Goal: Complete application form

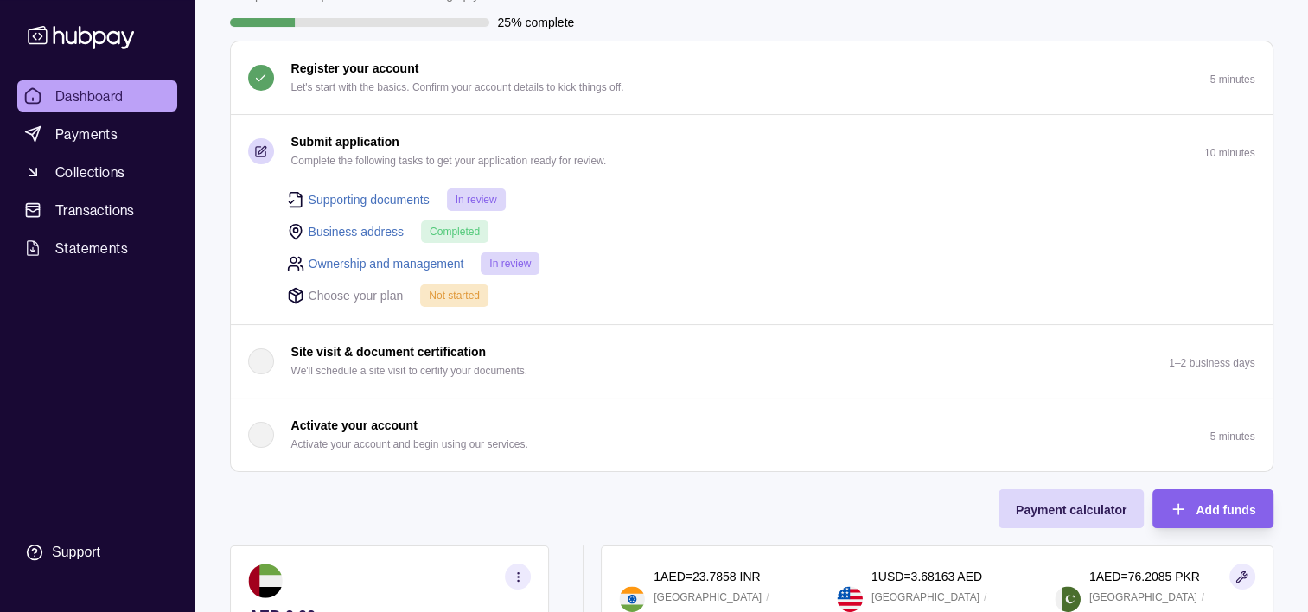
scroll to position [142, 0]
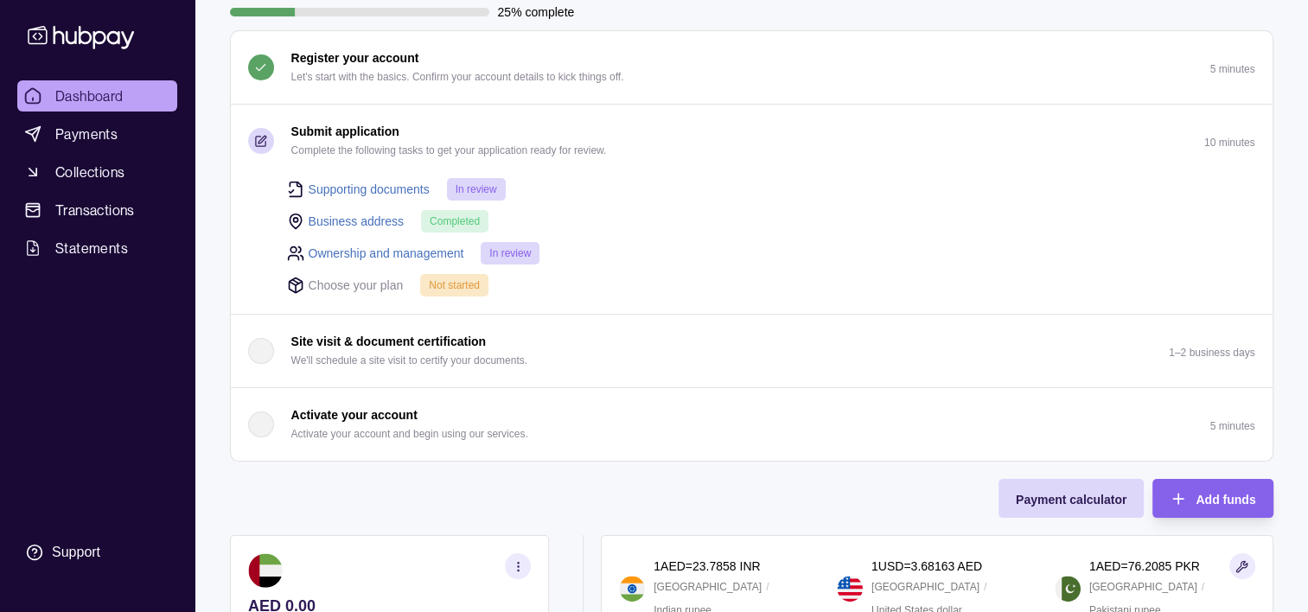
click at [345, 187] on link "Supporting documents" at bounding box center [369, 189] width 121 height 19
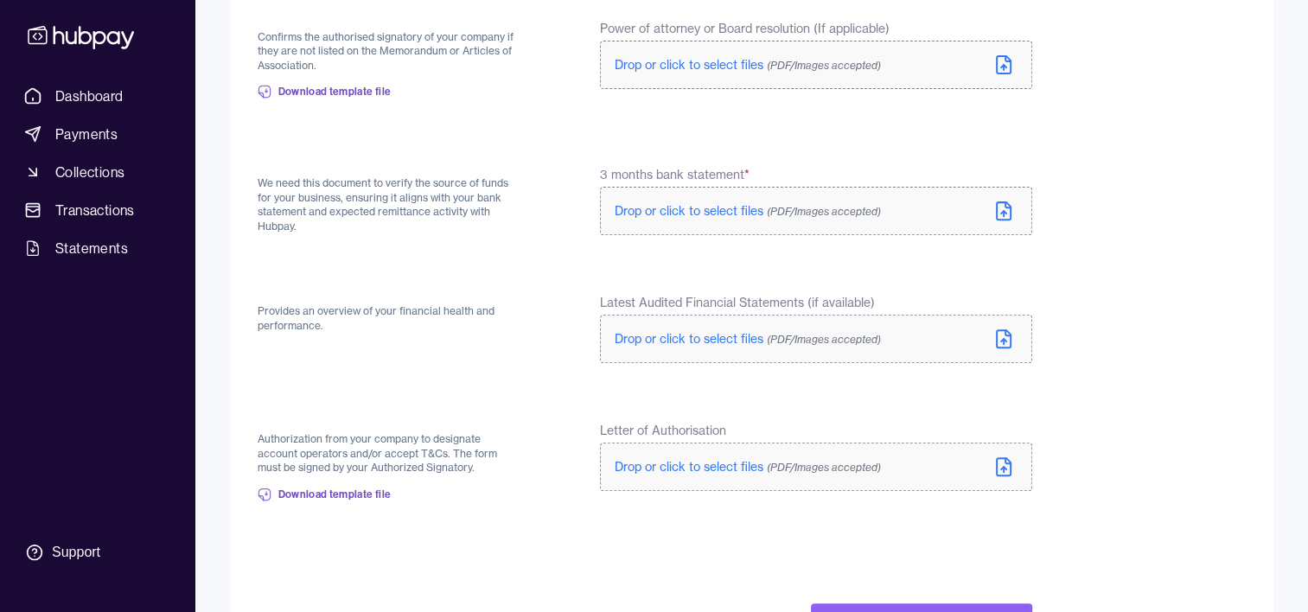
scroll to position [616, 0]
click at [652, 339] on span "Drop or click to select files (PDF/Images accepted)" at bounding box center [747, 338] width 266 height 16
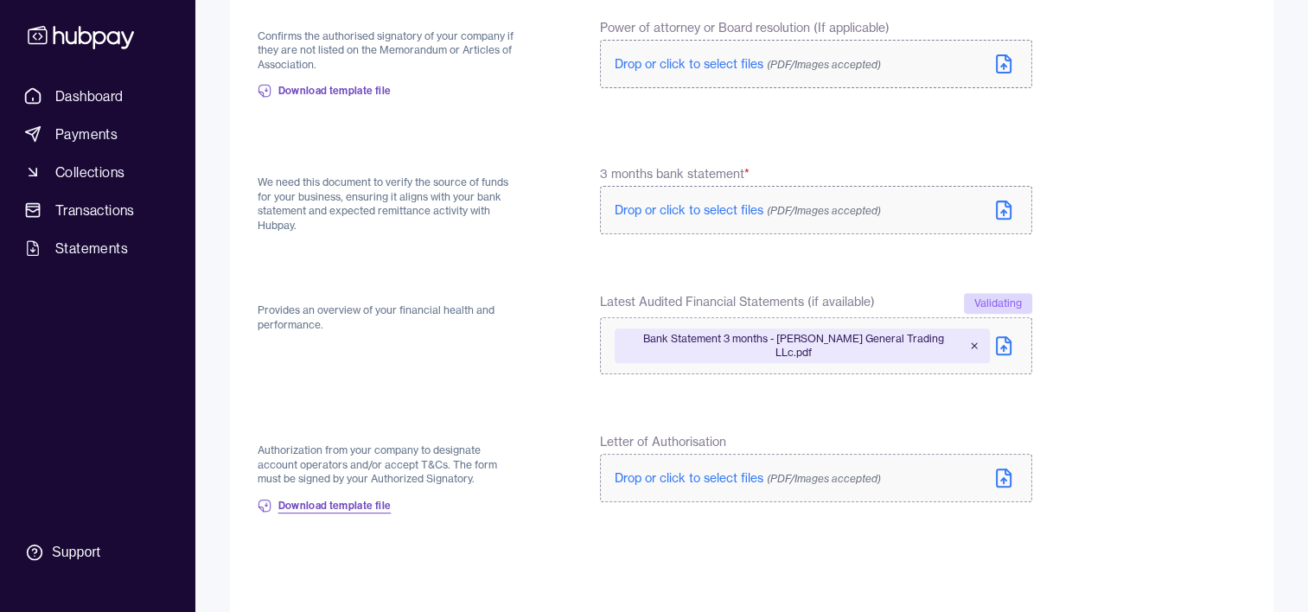
click at [322, 500] on span "Download template file" at bounding box center [334, 506] width 113 height 14
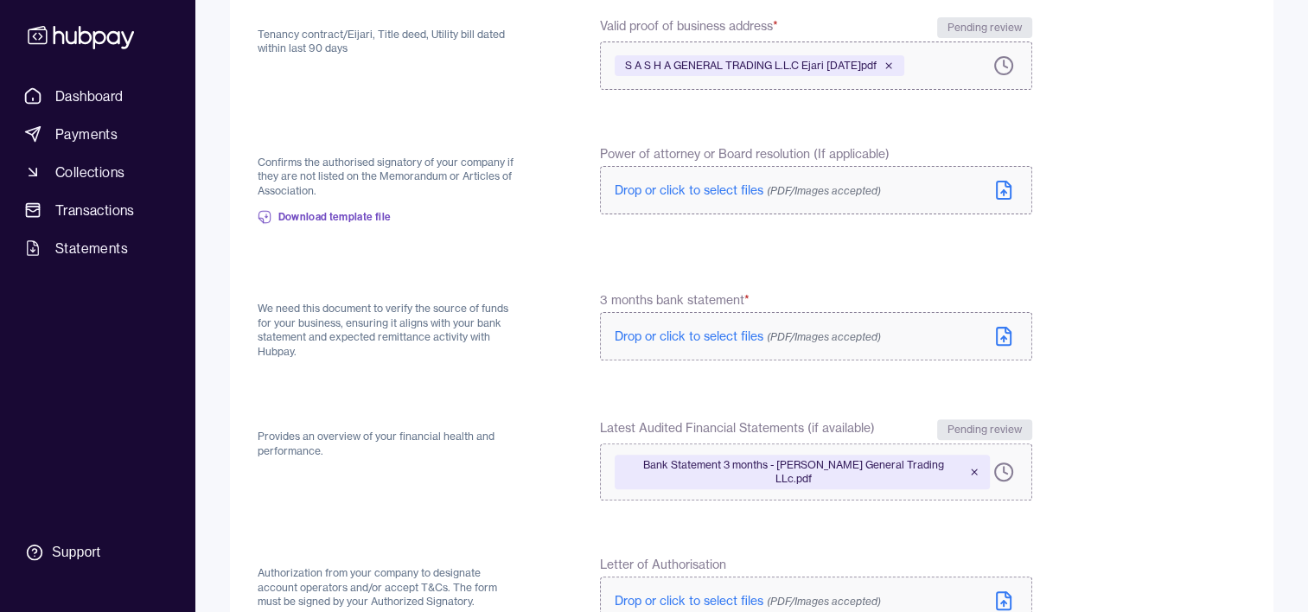
scroll to position [489, 0]
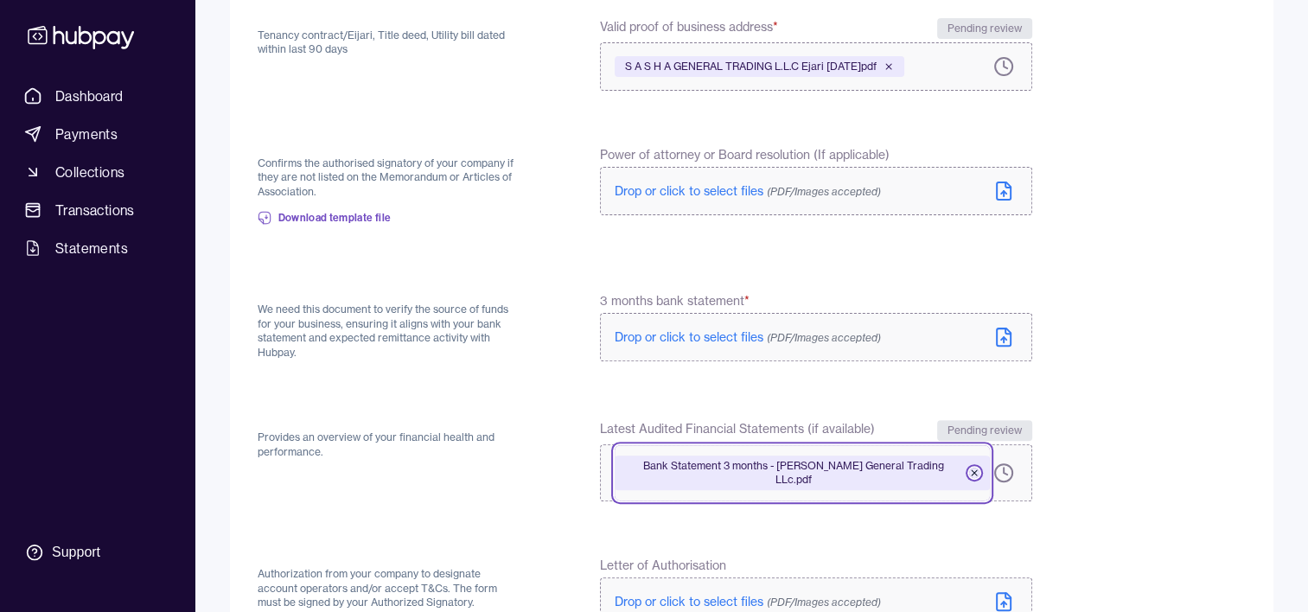
click at [969, 468] on icon at bounding box center [974, 473] width 10 height 10
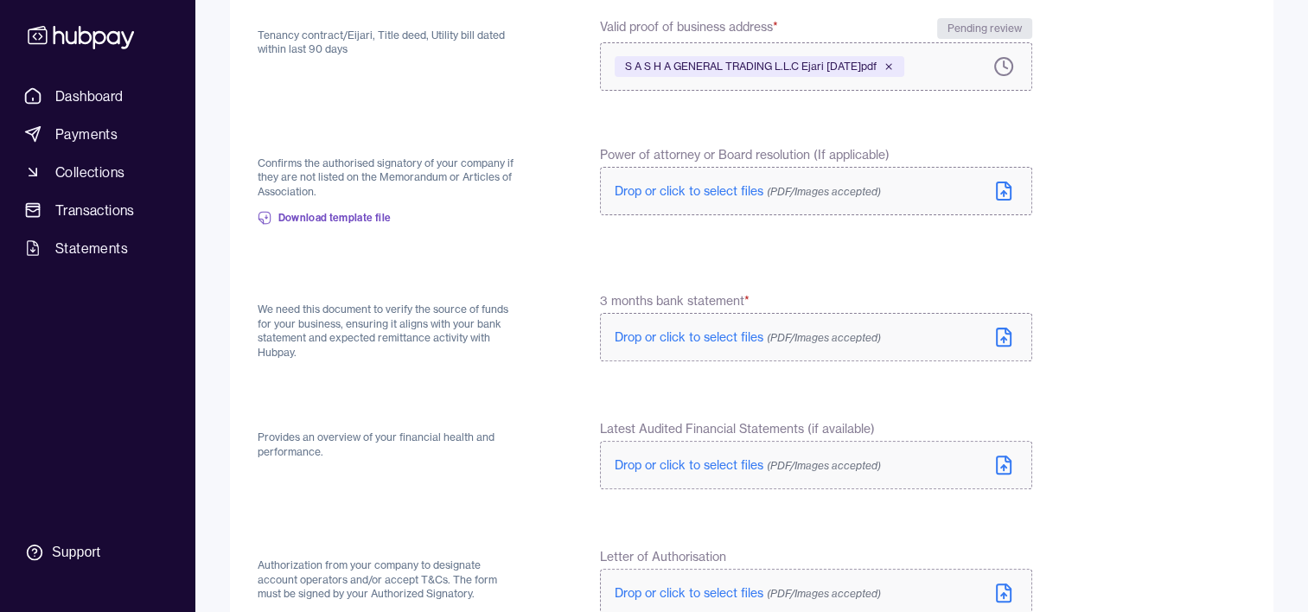
click at [718, 331] on span "Drop or click to select files (PDF/Images accepted)" at bounding box center [747, 337] width 266 height 16
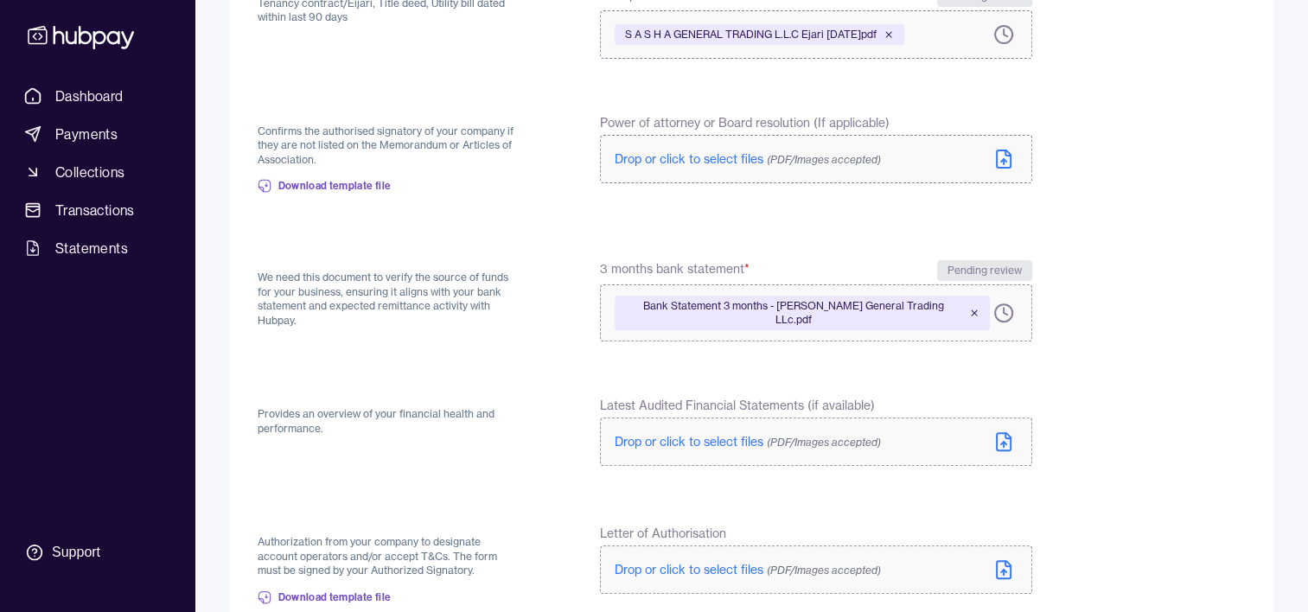
scroll to position [578, 0]
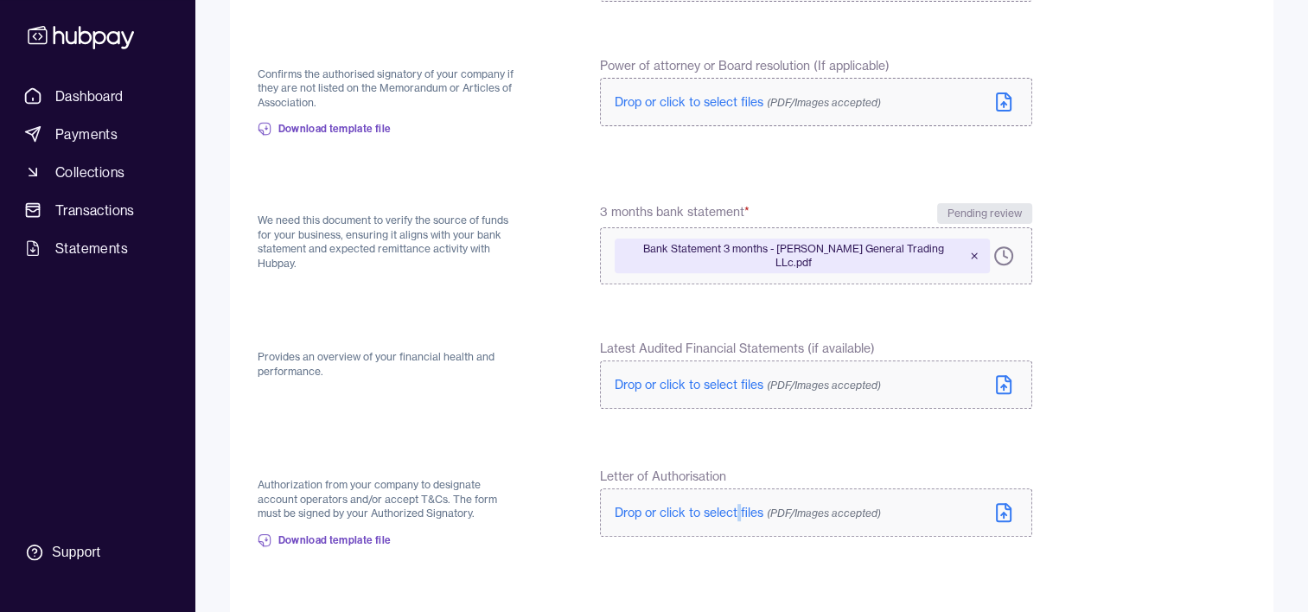
click at [738, 505] on span "Drop or click to select files (PDF/Images accepted)" at bounding box center [747, 513] width 266 height 16
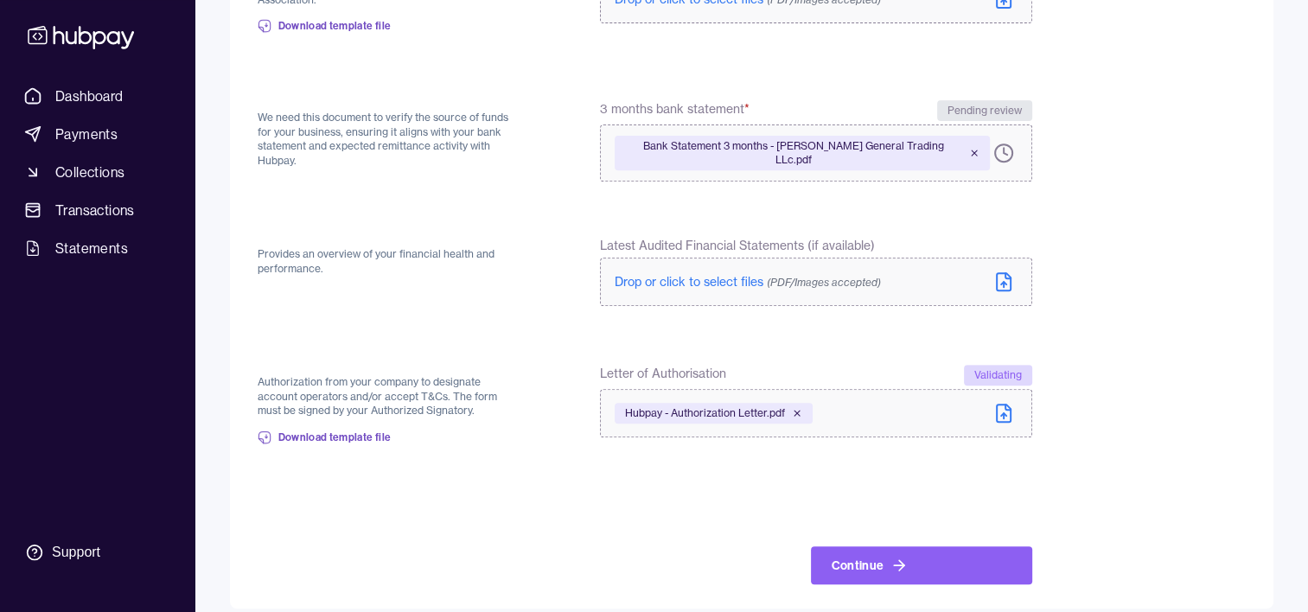
scroll to position [689, 0]
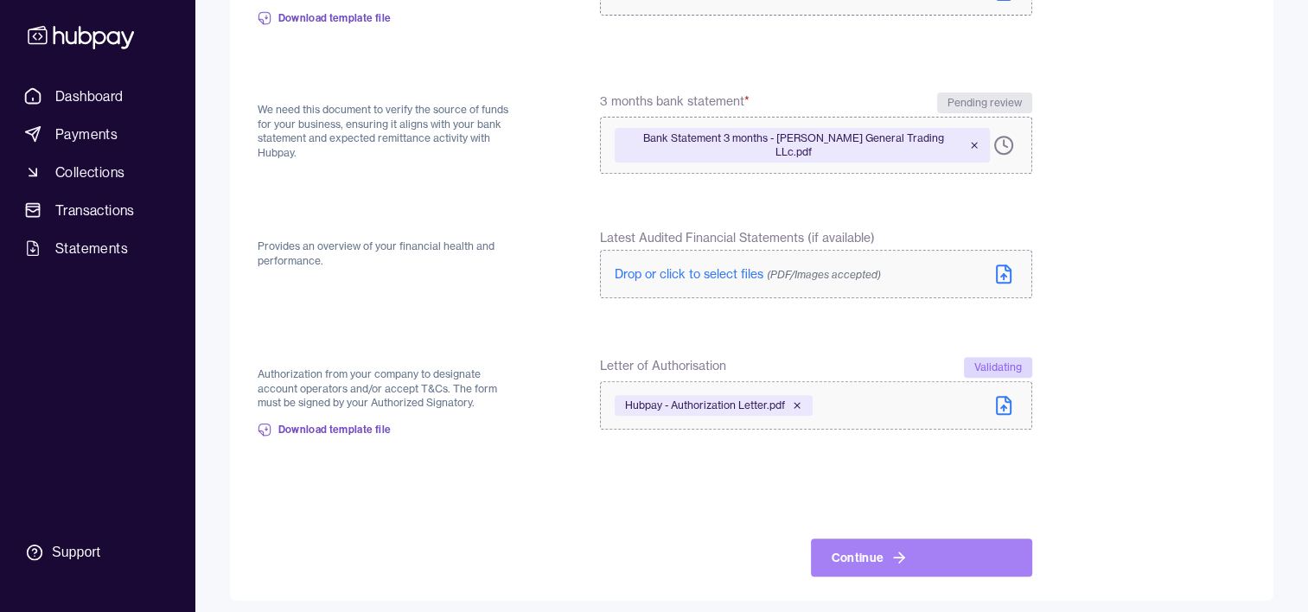
click at [896, 550] on icon at bounding box center [898, 557] width 17 height 17
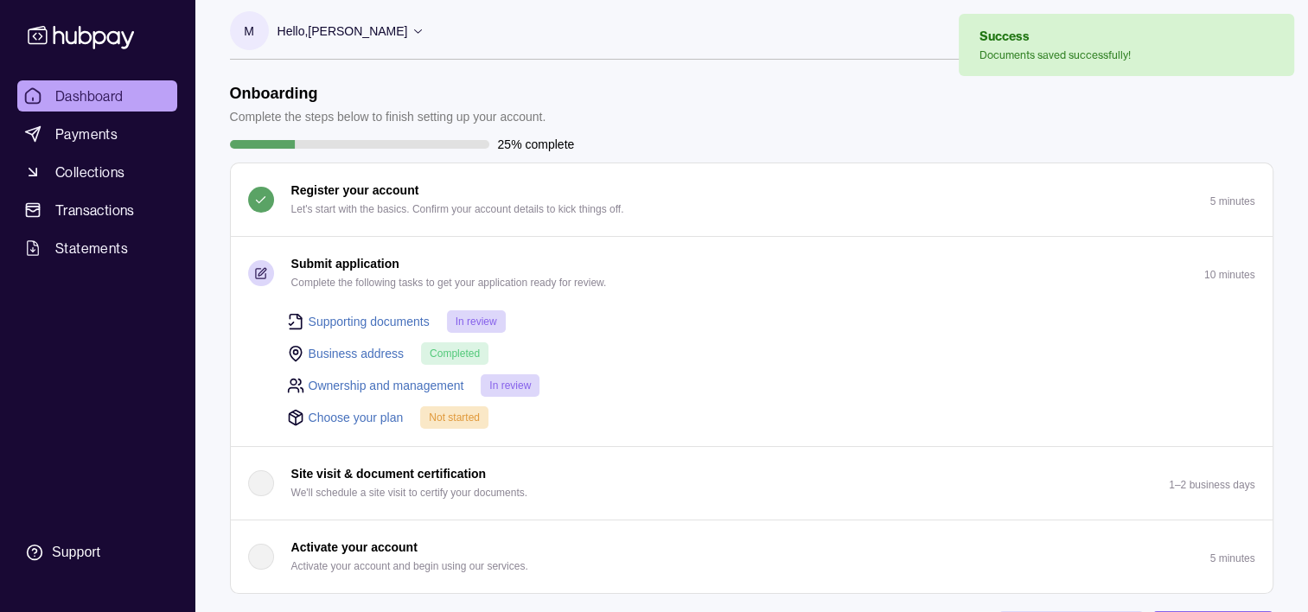
scroll to position [14, 0]
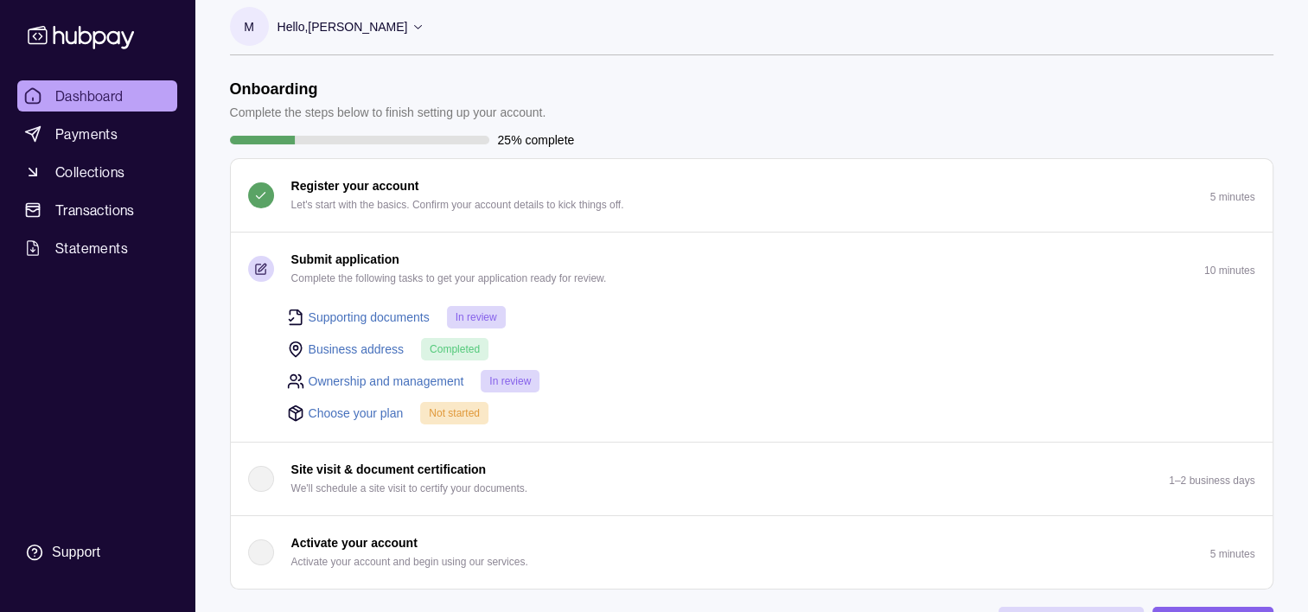
click at [315, 411] on link "Choose your plan" at bounding box center [356, 413] width 95 height 19
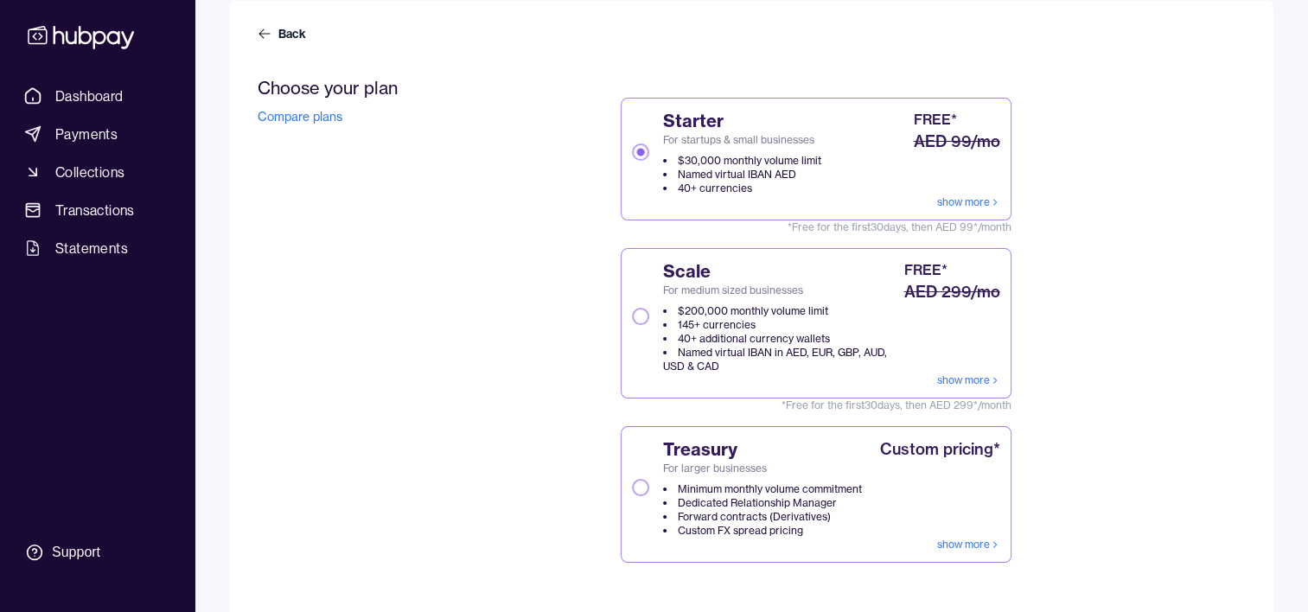
scroll to position [162, 0]
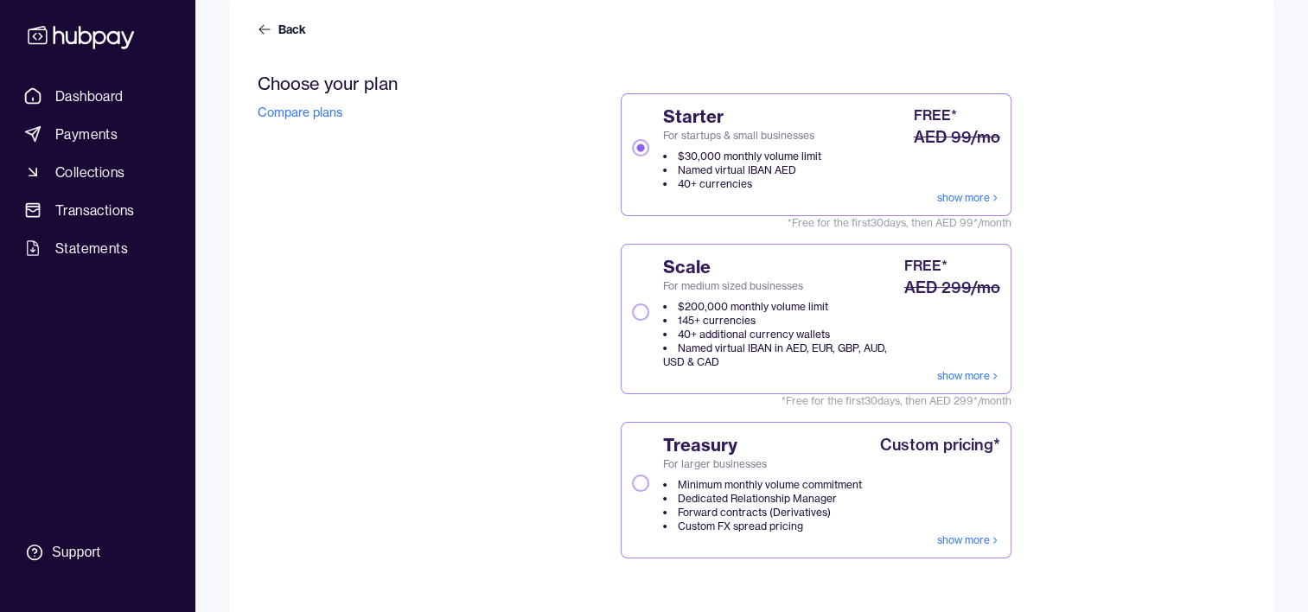
click at [963, 192] on link "show more" at bounding box center [968, 198] width 63 height 14
